Goal: Task Accomplishment & Management: Complete application form

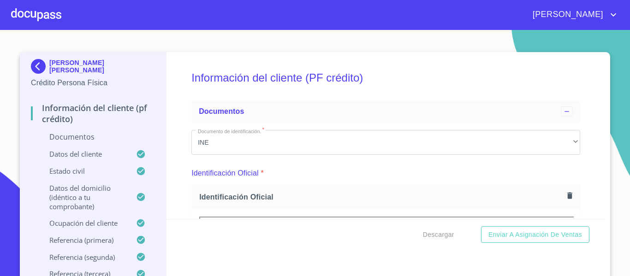
scroll to position [930, 0]
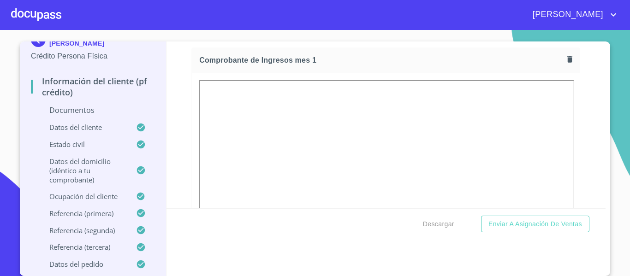
click at [175, 167] on div "Información del cliente (PF crédito) Documentos Documento de identificación.   …" at bounding box center [385, 124] width 439 height 167
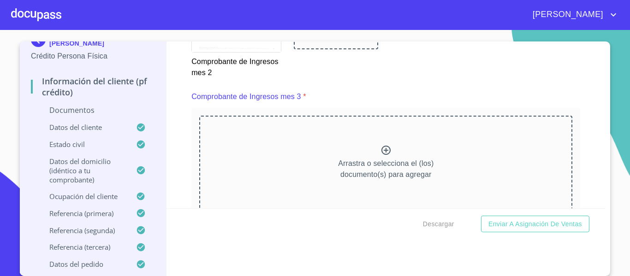
scroll to position [1667, 0]
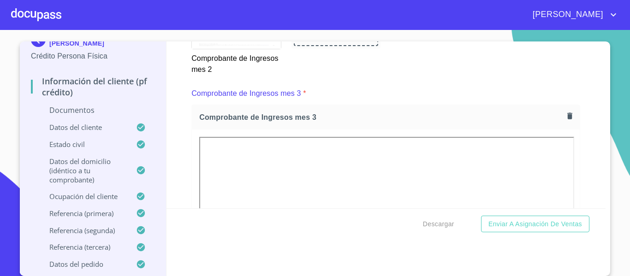
click at [178, 139] on div "Información del cliente (PF crédito) Documentos Documento de identificación.   …" at bounding box center [385, 124] width 439 height 167
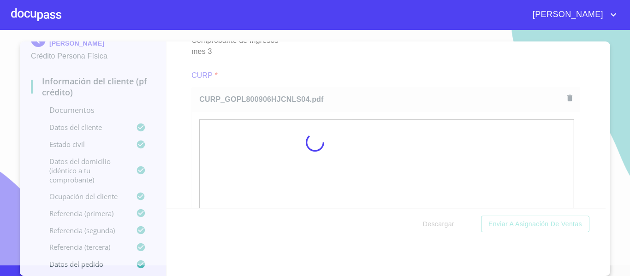
scroll to position [15, 0]
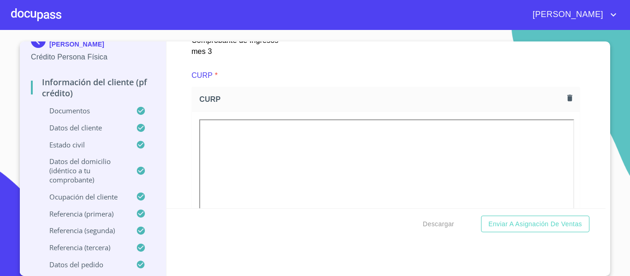
click at [182, 141] on div "Información del cliente (PF crédito) Documentos Documento de identificación.   …" at bounding box center [385, 124] width 439 height 167
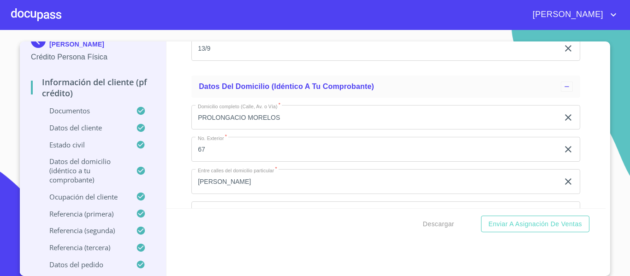
scroll to position [3373, 0]
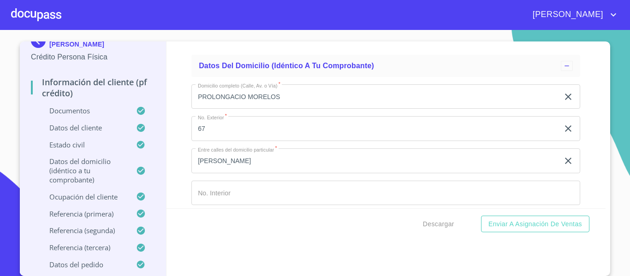
click at [243, 108] on input "PROLONGACIO MORELOS" at bounding box center [374, 96] width 367 height 25
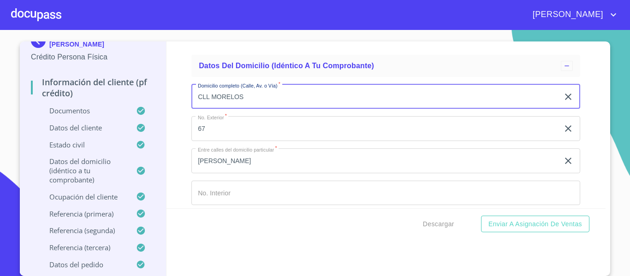
scroll to position [3419, 0]
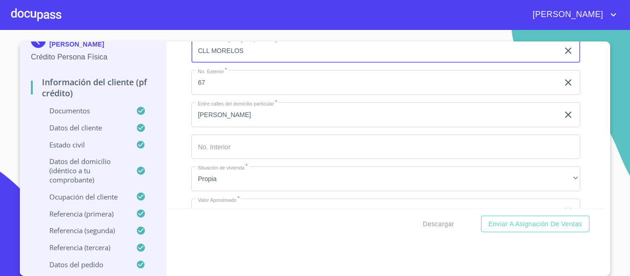
type input "CLL MORELOS"
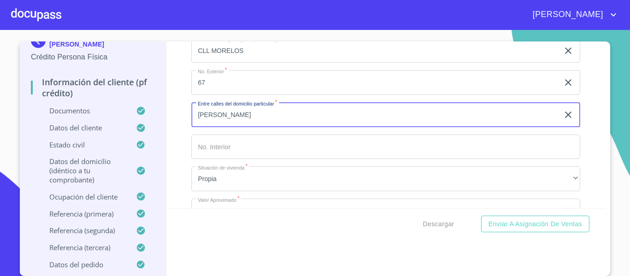
click at [240, 122] on input "[PERSON_NAME]" at bounding box center [374, 114] width 367 height 25
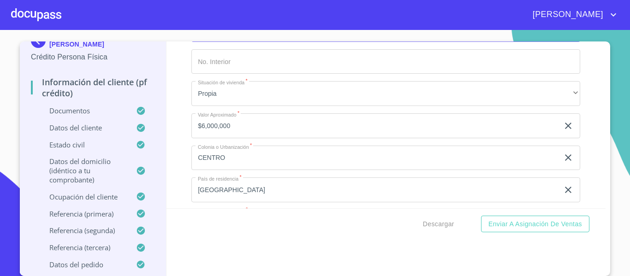
scroll to position [3511, 0]
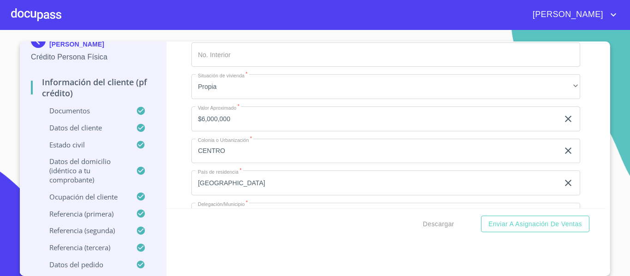
type input "[PERSON_NAME] MAD Y [PERSON_NAME]"
click at [228, 162] on input "CENTRO" at bounding box center [374, 151] width 367 height 25
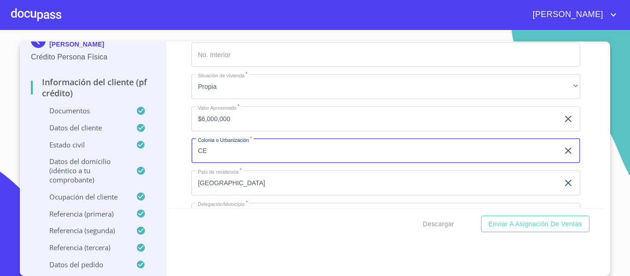
type input "C"
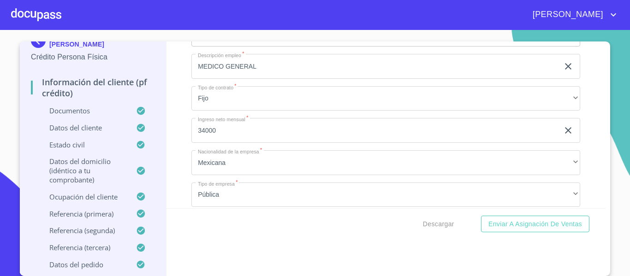
scroll to position [3972, 0]
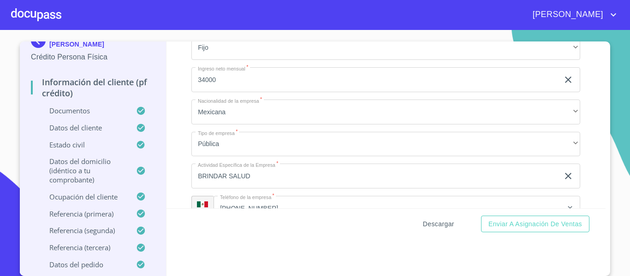
type input "QUQUIO"
click at [438, 221] on span "Descargar" at bounding box center [438, 224] width 31 height 12
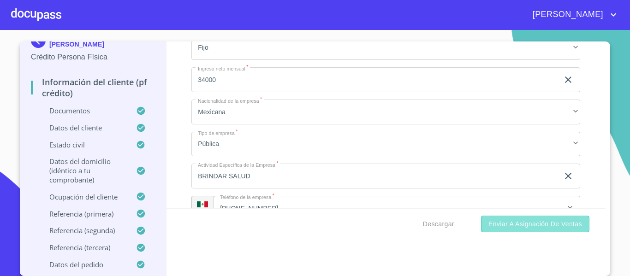
click at [514, 222] on span "Enviar a Asignación de Ventas" at bounding box center [535, 224] width 94 height 12
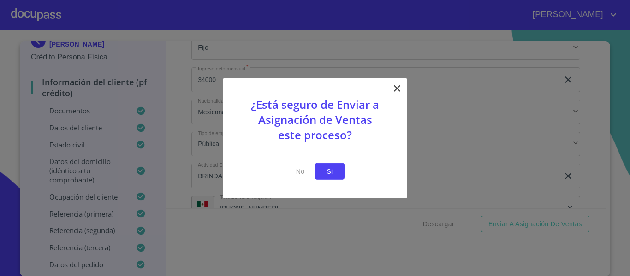
click at [327, 173] on span "Si" at bounding box center [329, 171] width 15 height 12
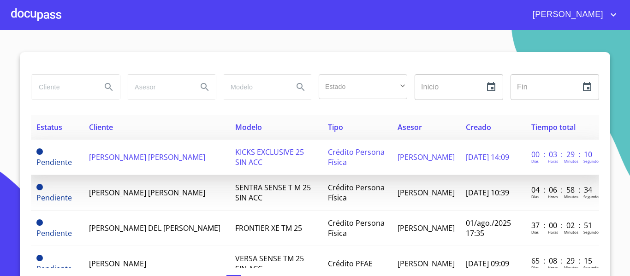
click at [153, 153] on span "[PERSON_NAME] [PERSON_NAME]" at bounding box center [147, 157] width 116 height 10
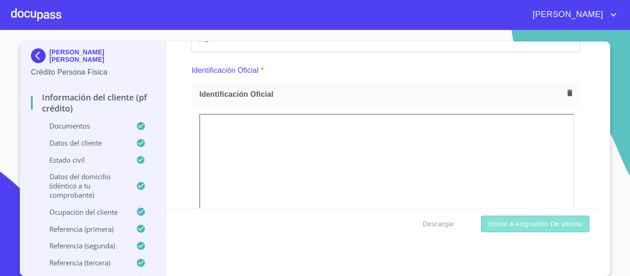
click at [513, 225] on span "Enviar a Asignación de Ventas" at bounding box center [535, 224] width 94 height 12
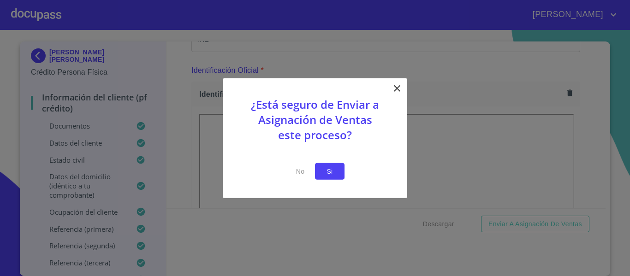
click at [327, 167] on span "Si" at bounding box center [329, 171] width 15 height 12
